Goal: Navigation & Orientation: Find specific page/section

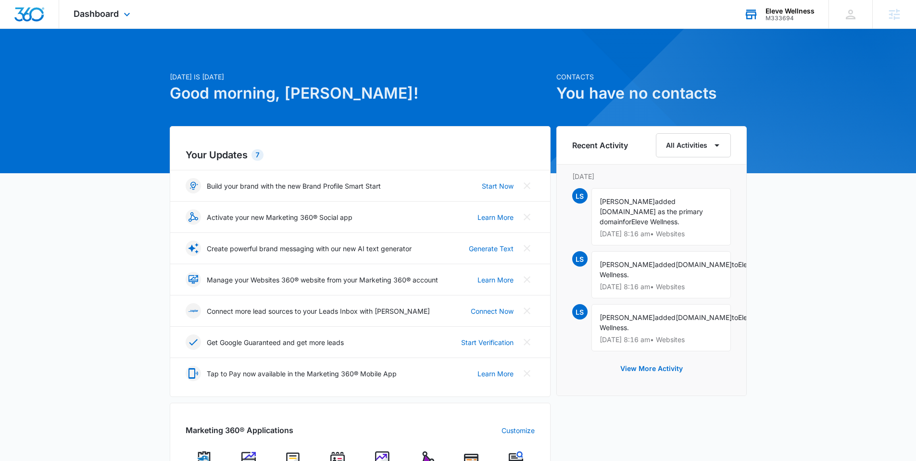
click at [779, 22] on div "Eleve Wellness M333694 Your Accounts View All" at bounding box center [779, 14] width 99 height 28
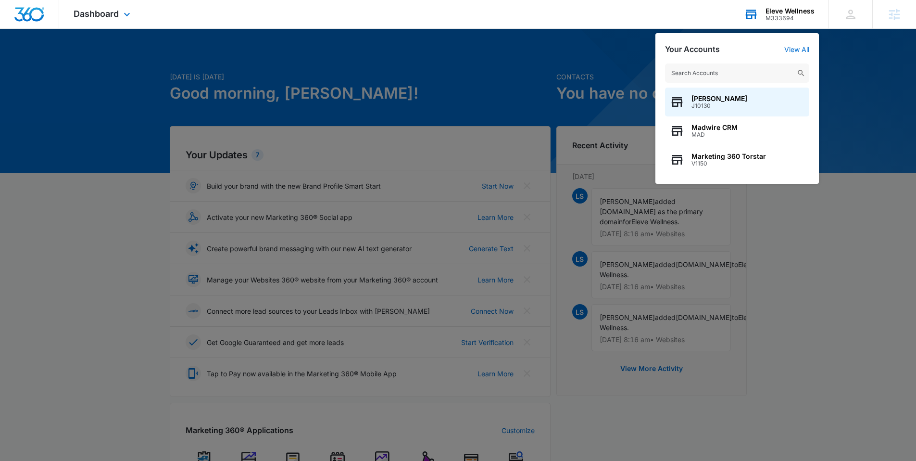
click at [722, 70] on input "text" at bounding box center [737, 72] width 144 height 19
click at [716, 76] on input "text" at bounding box center [737, 72] width 144 height 19
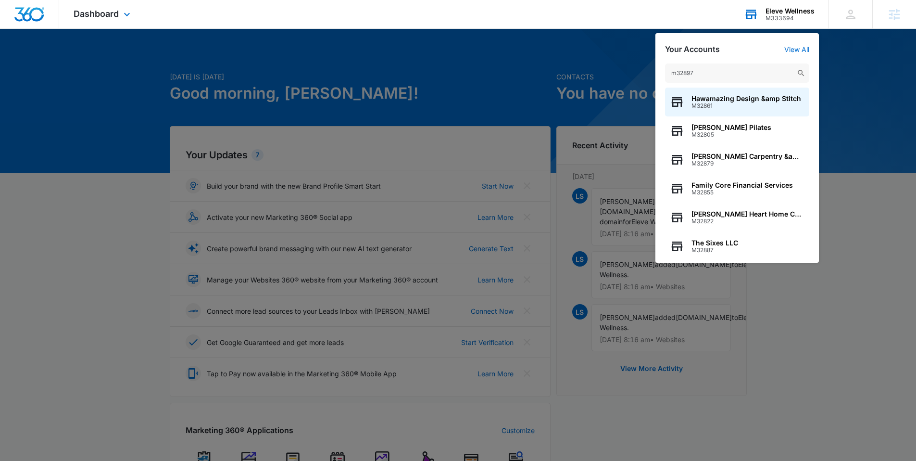
type input "m328978"
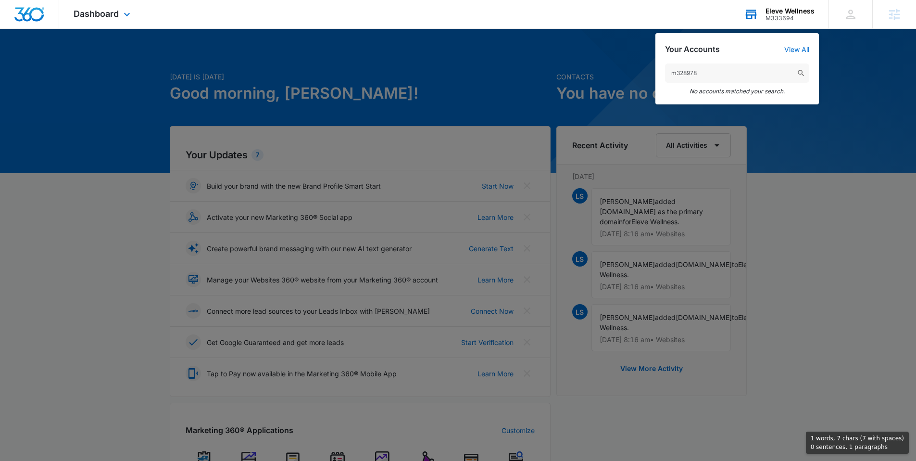
drag, startPoint x: 706, startPoint y: 73, endPoint x: 673, endPoint y: 74, distance: 33.7
click at [673, 74] on input "m328978" at bounding box center [737, 72] width 144 height 19
type input "[PERSON_NAME]"
